Goal: Task Accomplishment & Management: Manage account settings

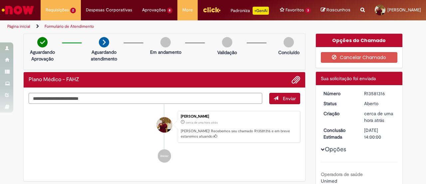
click at [375, 97] on div "R13581316" at bounding box center [379, 93] width 31 height 7
copy div "R13581316"
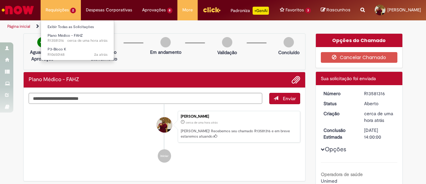
click at [63, 23] on li "Exibir Todas as Solicitações" at bounding box center [77, 26] width 73 height 9
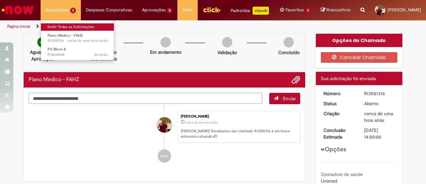
click at [63, 25] on link "Exibir Todas as Solicitações" at bounding box center [77, 26] width 73 height 7
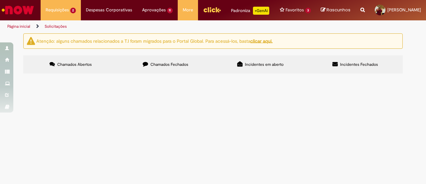
click at [170, 67] on span "Chamados Fechados" at bounding box center [170, 64] width 38 height 5
click at [0, 0] on span "Solicito cadastro do CRBIO RJ/ES para pagamento de boleto de registro da respon…" at bounding box center [0, 0] width 0 height 0
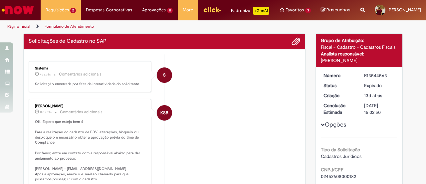
click at [63, 87] on p "Solicitação encerrada por falta de interatividade do solicitante." at bounding box center [90, 83] width 111 height 5
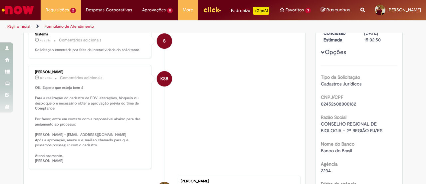
scroll to position [100, 0]
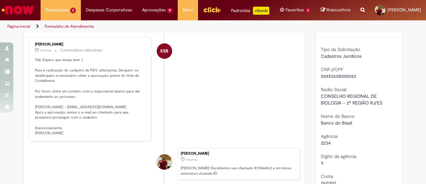
click at [360, 106] on span "CONSELHO REGIONAL DE BIOLOGIA – 2ª REGIÃO RJ/ES" at bounding box center [352, 99] width 62 height 13
copy div "CONSELHO REGIONAL DE BIOLOGIA – 2ª REGIÃO RJ/ES"
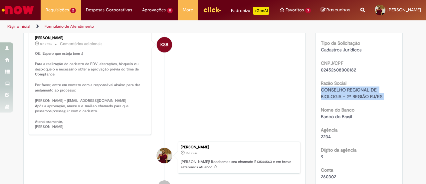
scroll to position [66, 0]
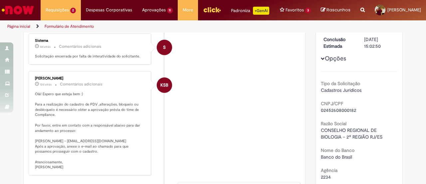
click at [339, 113] on span "02452608000182" at bounding box center [338, 110] width 35 height 6
copy span "02452608000182"
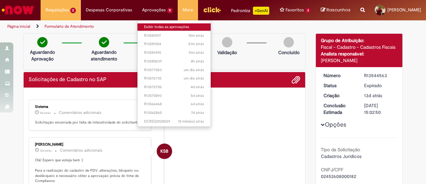
click at [159, 29] on link "Exibir todas as aprovações" at bounding box center [175, 26] width 74 height 7
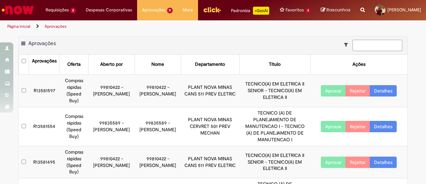
click at [363, 49] on input at bounding box center [378, 45] width 50 height 11
paste input "*********"
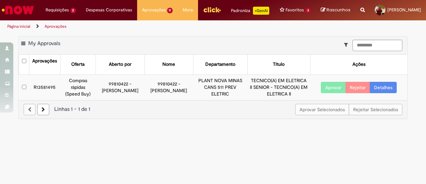
click at [334, 93] on button "Aprovar" at bounding box center [333, 87] width 25 height 11
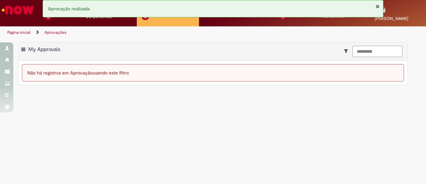
drag, startPoint x: 390, startPoint y: 51, endPoint x: 248, endPoint y: 38, distance: 142.9
click at [253, 38] on div "Pular para o conteúdo da página Requisições 2 Exibir Todas as Solicitações Plan…" at bounding box center [213, 92] width 426 height 184
paste input
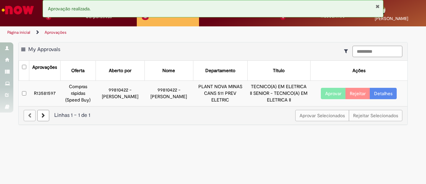
type input "*********"
click at [335, 92] on button "Aprovar" at bounding box center [333, 93] width 25 height 11
